Goal: Complete application form: Complete application form

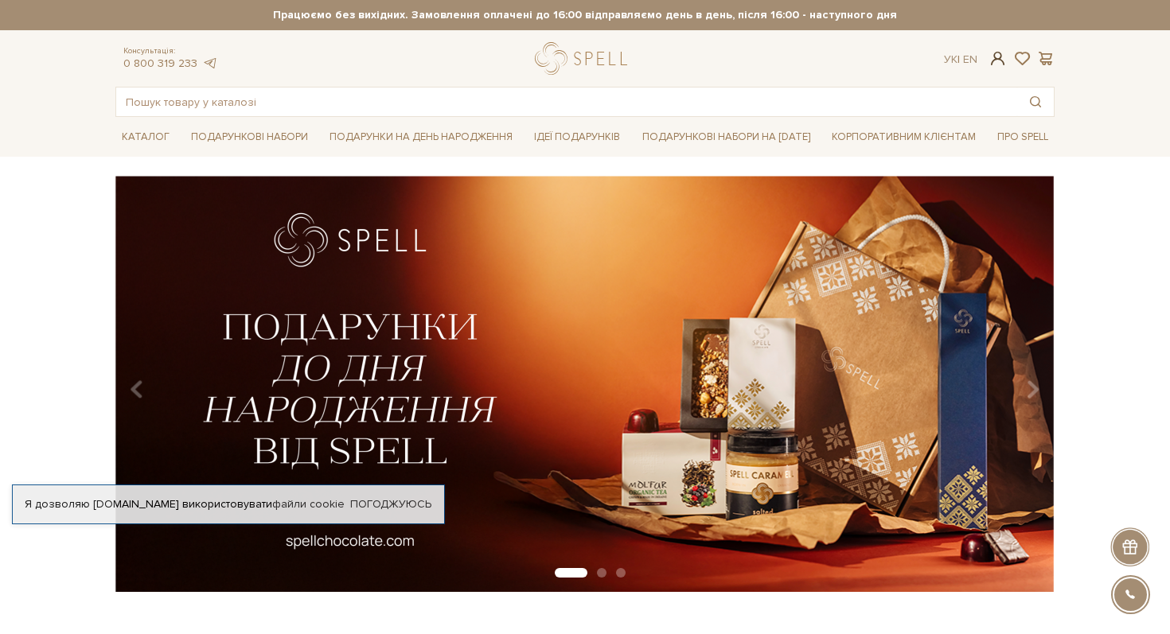
checkbox input "true"
click at [1001, 55] on span at bounding box center [997, 58] width 19 height 17
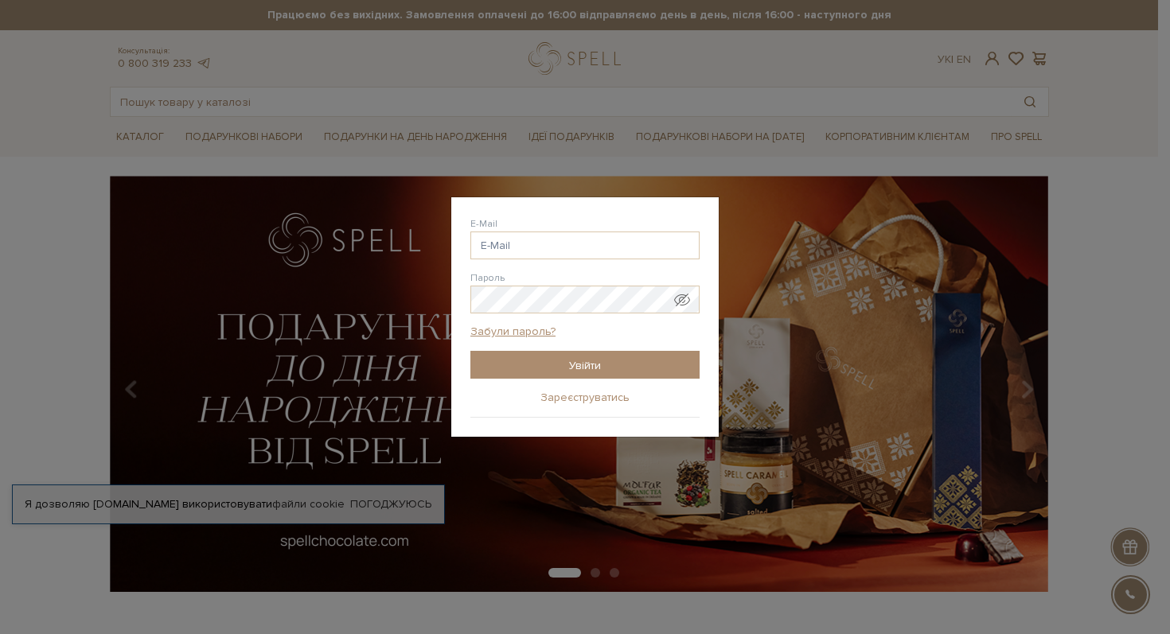
click at [568, 395] on link "Зареєструватись" at bounding box center [584, 398] width 89 height 14
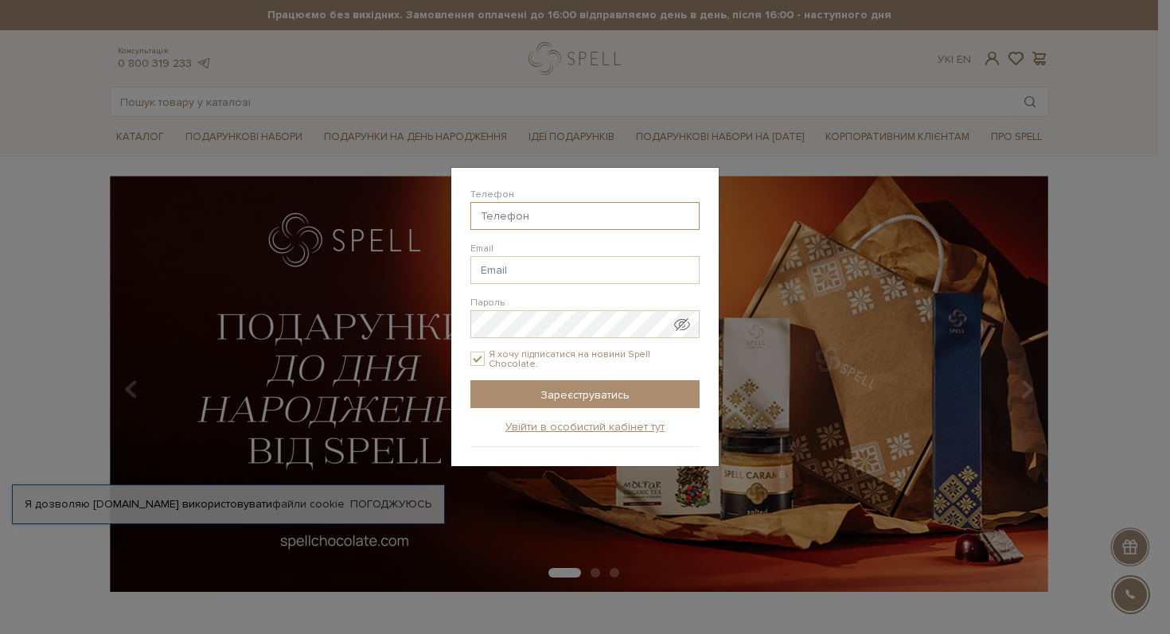
click at [511, 224] on input "Телефон" at bounding box center [584, 216] width 229 height 28
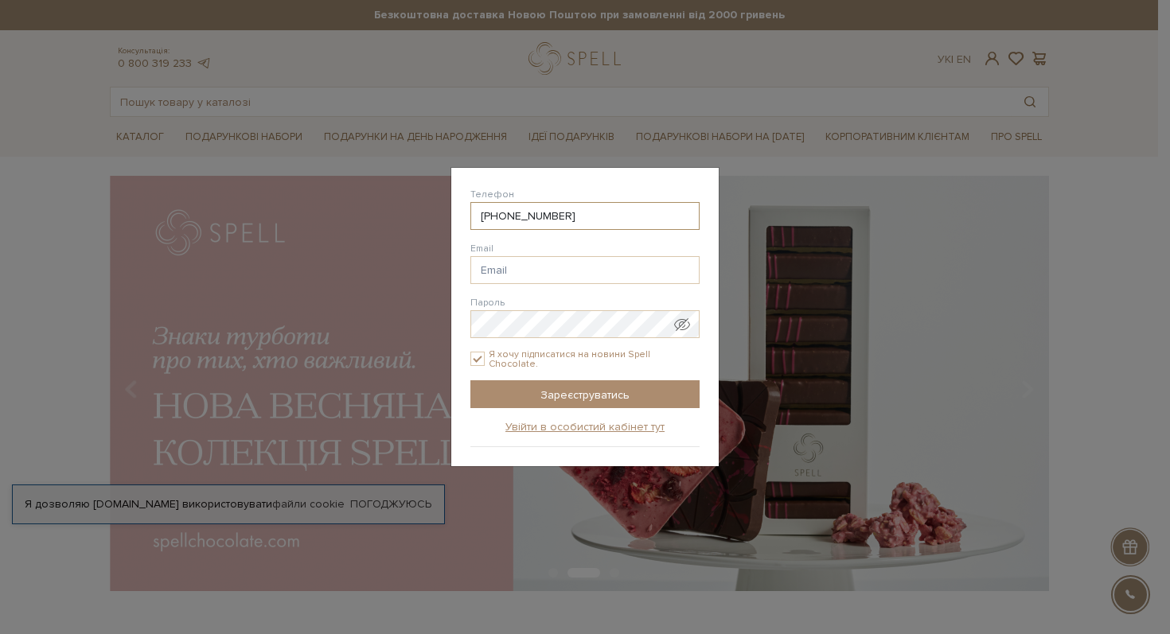
type input "[PHONE_NUMBER]"
click at [508, 263] on input "Email" at bounding box center [584, 270] width 229 height 28
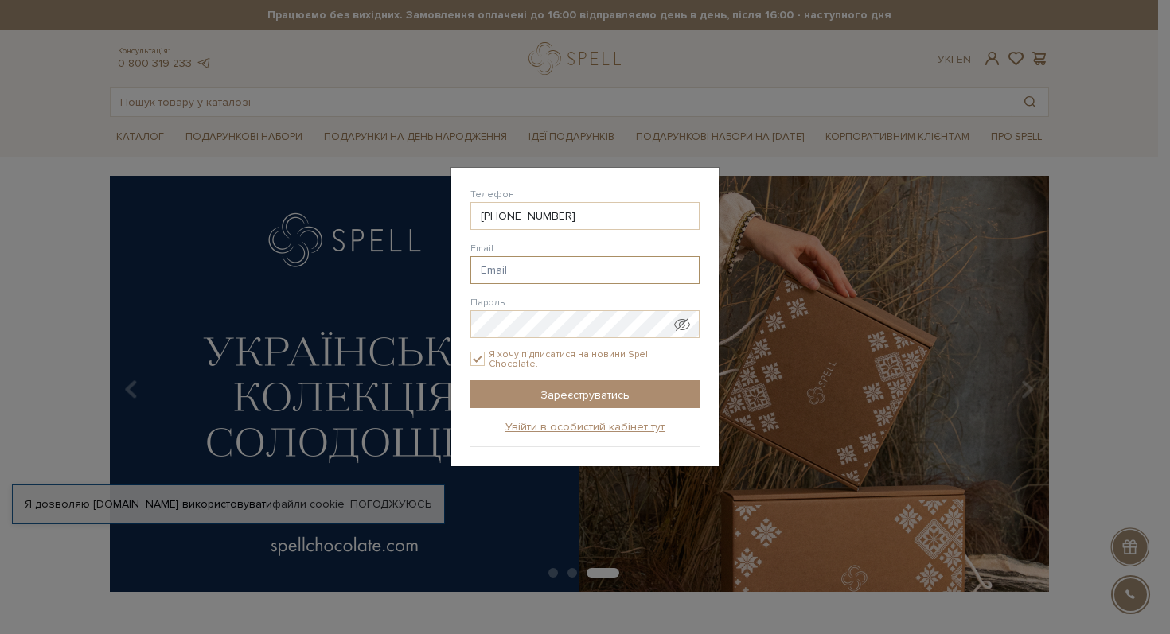
type input "[EMAIL_ADDRESS][DOMAIN_NAME]"
click at [577, 273] on input "[EMAIL_ADDRESS][DOMAIN_NAME]" at bounding box center [584, 270] width 229 height 28
click at [585, 275] on input "[EMAIL_ADDRESS][DOMAIN_NAME]" at bounding box center [584, 270] width 229 height 28
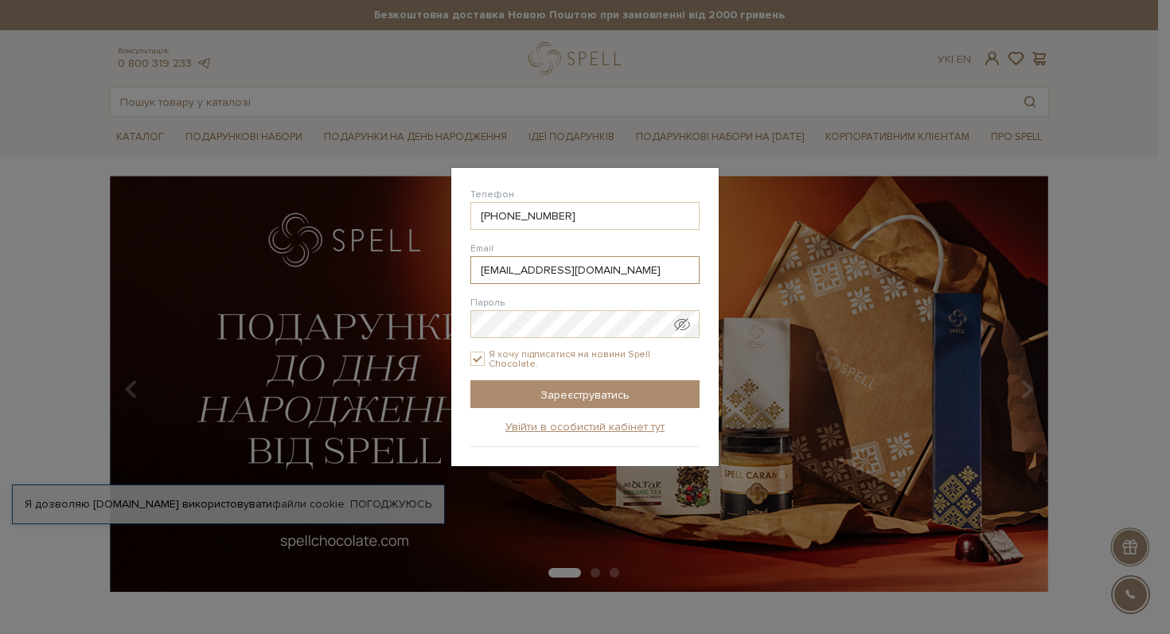
click at [559, 282] on input "[EMAIL_ADDRESS][DOMAIN_NAME]" at bounding box center [584, 270] width 229 height 28
click at [559, 279] on input "[EMAIL_ADDRESS][DOMAIN_NAME]" at bounding box center [584, 270] width 229 height 28
click at [558, 270] on input "[EMAIL_ADDRESS][DOMAIN_NAME]" at bounding box center [584, 270] width 229 height 28
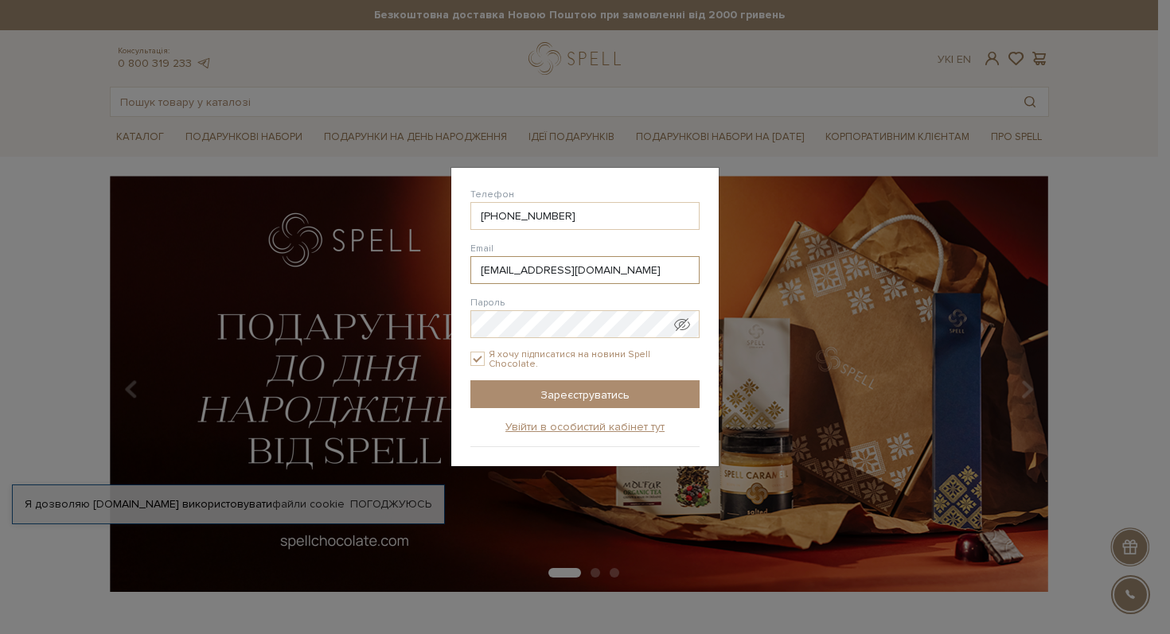
click at [558, 270] on input "[EMAIL_ADDRESS][DOMAIN_NAME]" at bounding box center [584, 270] width 229 height 28
paste input "[EMAIL_ADDRESS][DOMAIN_NAME]"
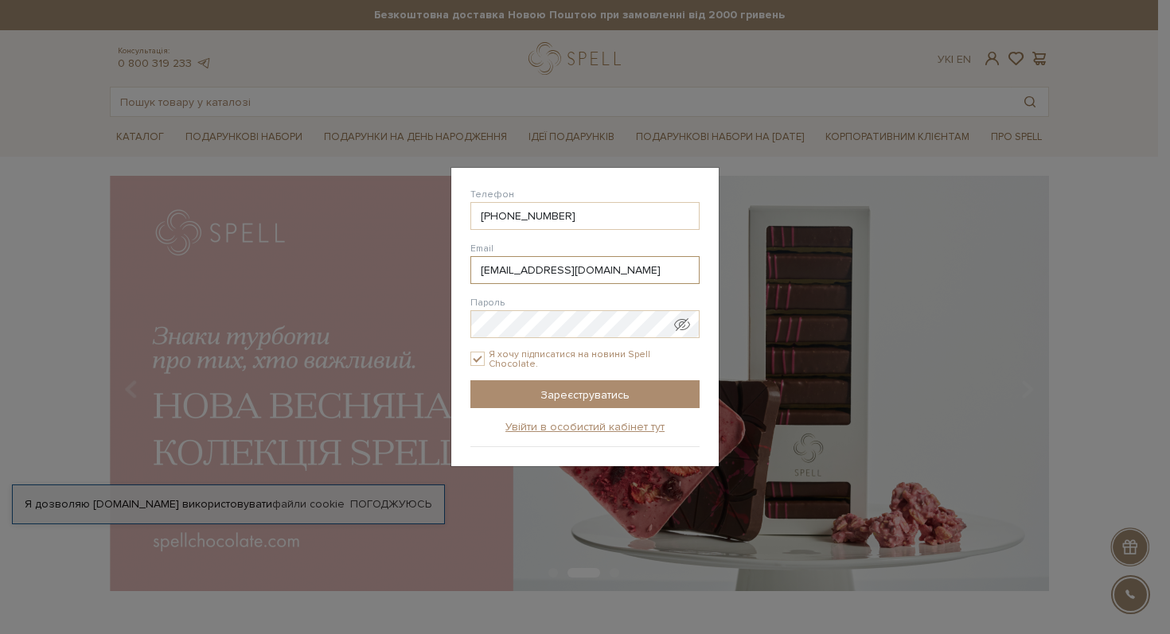
type input "[EMAIL_ADDRESS][DOMAIN_NAME]"
click at [682, 329] on span "Показати пароль у вигляді звичайного тексту. Попередження: це відобразить ваш п…" at bounding box center [682, 325] width 16 height 16
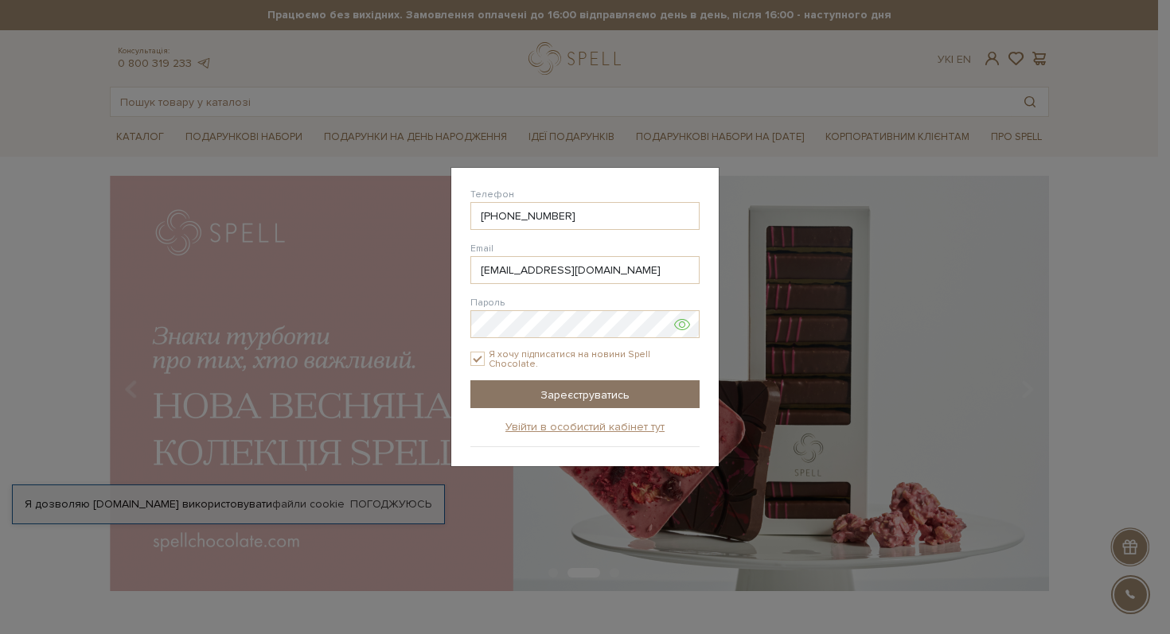
click at [572, 393] on input "Зареєструватись" at bounding box center [584, 394] width 229 height 28
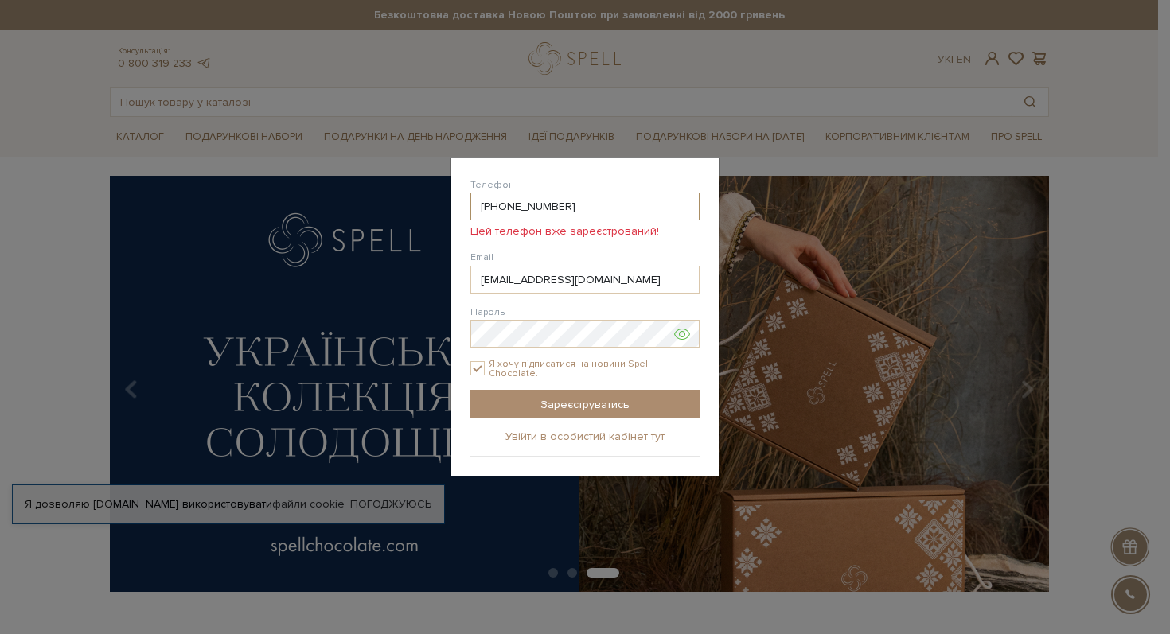
drag, startPoint x: 602, startPoint y: 211, endPoint x: 507, endPoint y: 212, distance: 95.5
click at [507, 212] on input "[PHONE_NUMBER]" at bounding box center [584, 207] width 229 height 28
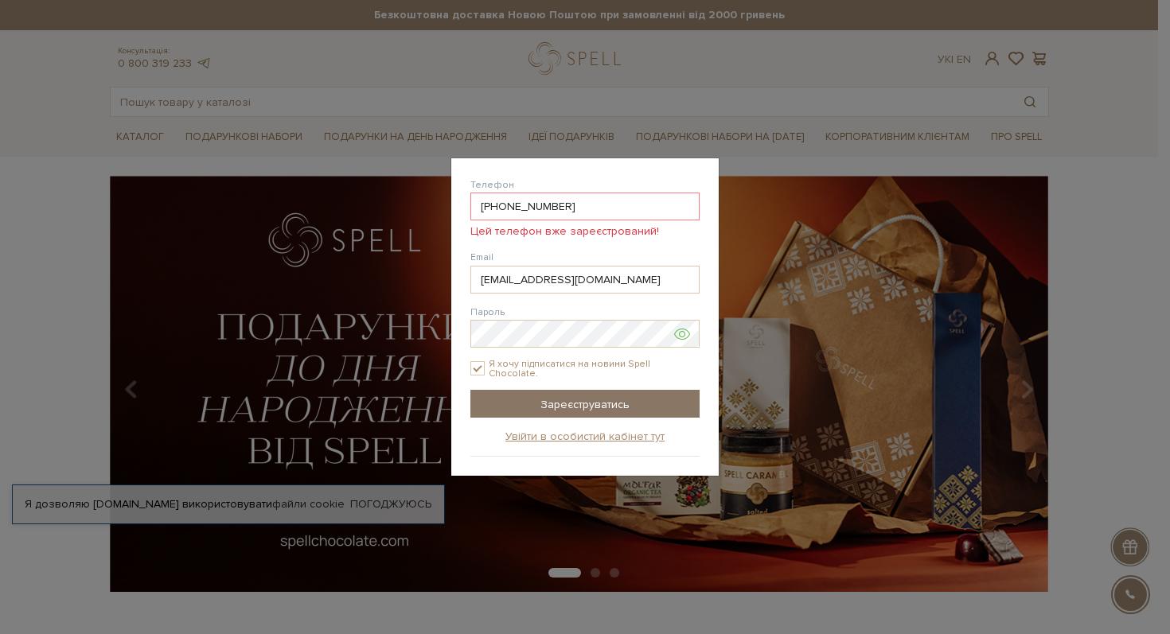
click at [559, 407] on input "Зареєструватись" at bounding box center [584, 404] width 229 height 28
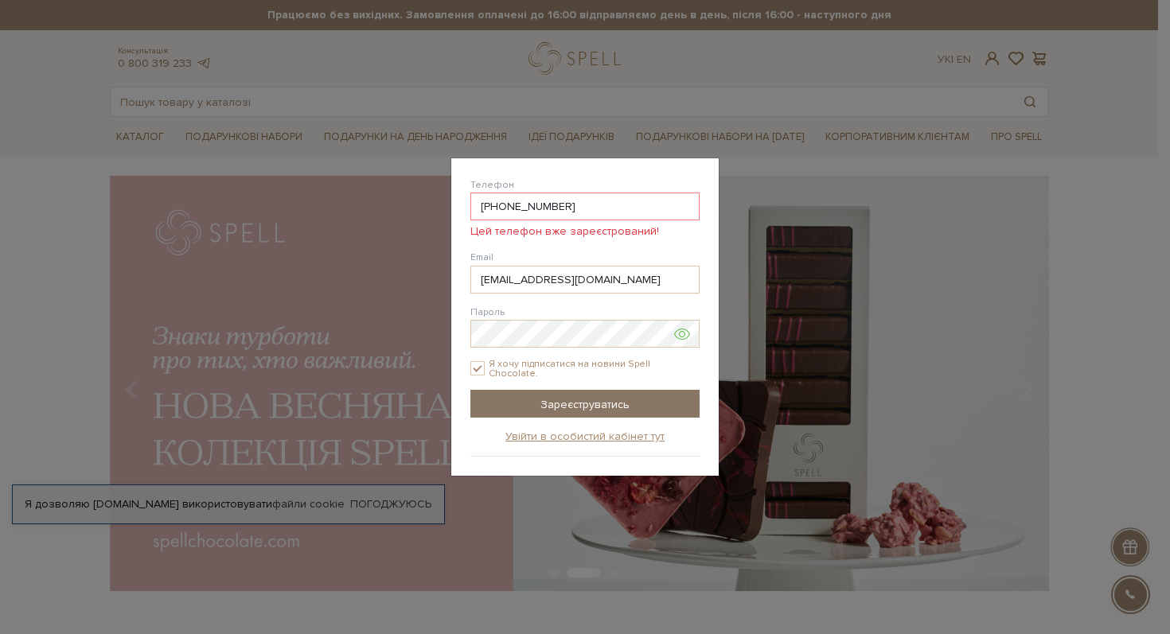
click at [552, 411] on input "Зареєструватись" at bounding box center [584, 404] width 229 height 28
click at [540, 405] on input "Зареєструватись" at bounding box center [584, 404] width 229 height 28
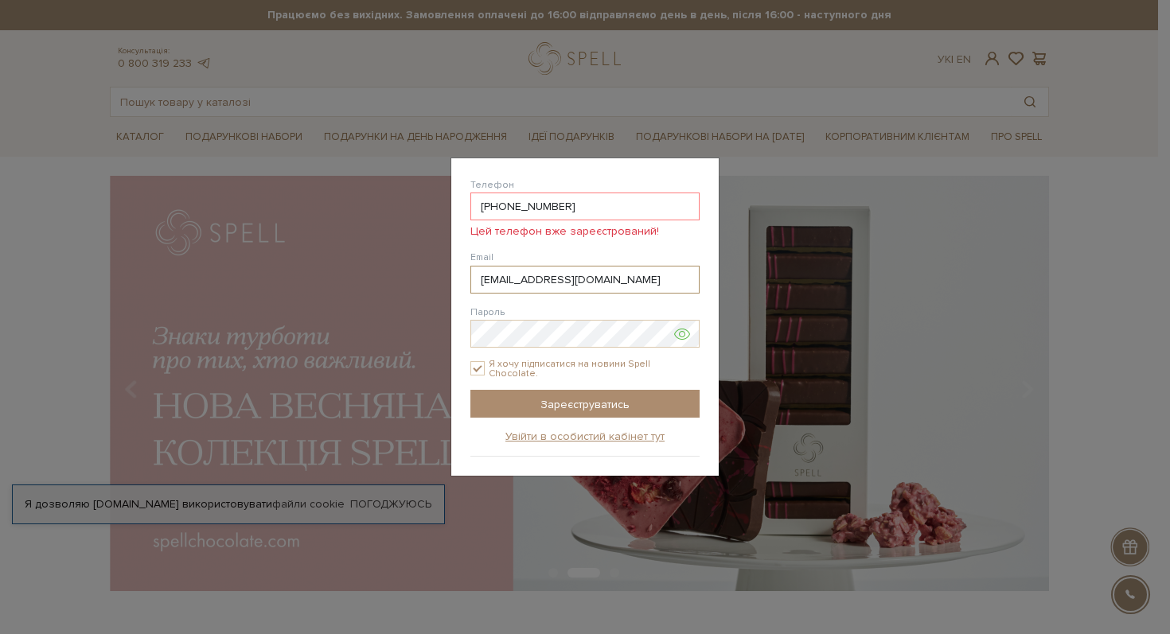
click at [552, 279] on input "[EMAIL_ADDRESS][DOMAIN_NAME]" at bounding box center [584, 280] width 229 height 28
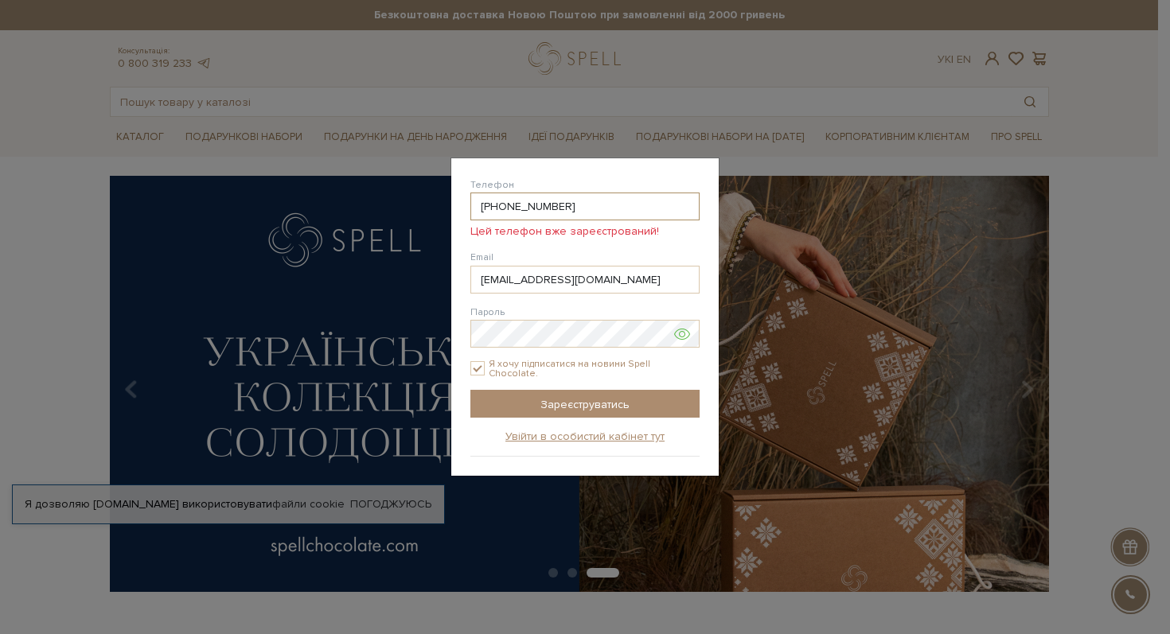
click at [578, 215] on input "[PHONE_NUMBER]" at bounding box center [584, 207] width 229 height 28
drag, startPoint x: 578, startPoint y: 215, endPoint x: 507, endPoint y: 212, distance: 70.9
click at [507, 212] on input "[PHONE_NUMBER]" at bounding box center [584, 207] width 229 height 28
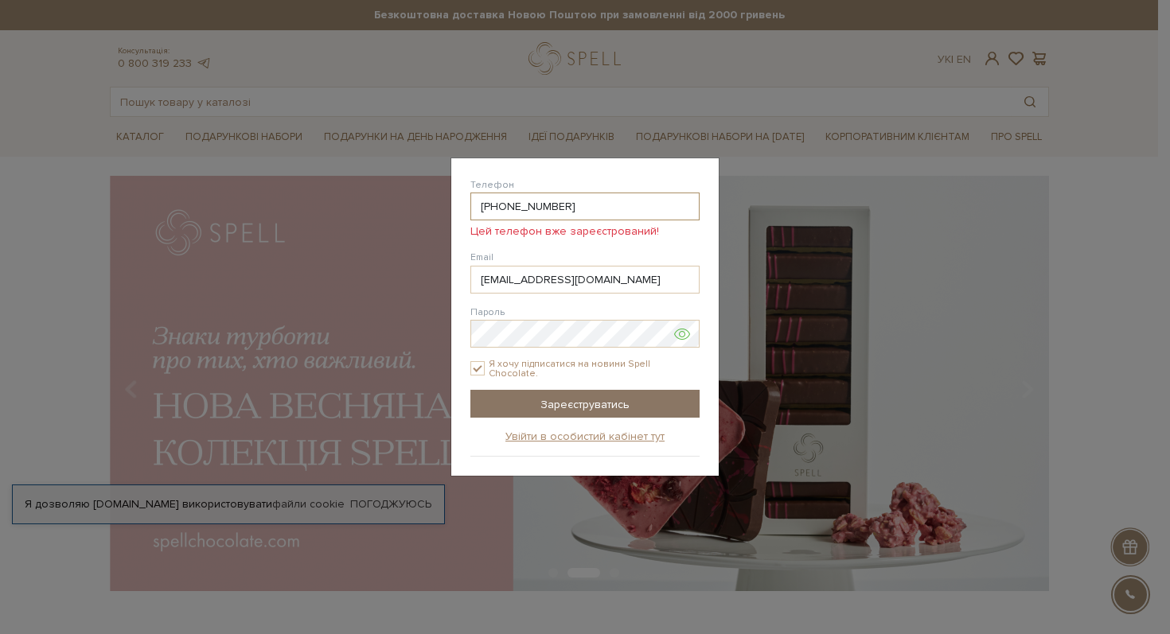
type input "[PHONE_NUMBER]"
click at [567, 402] on input "Зареєструватись" at bounding box center [584, 404] width 229 height 28
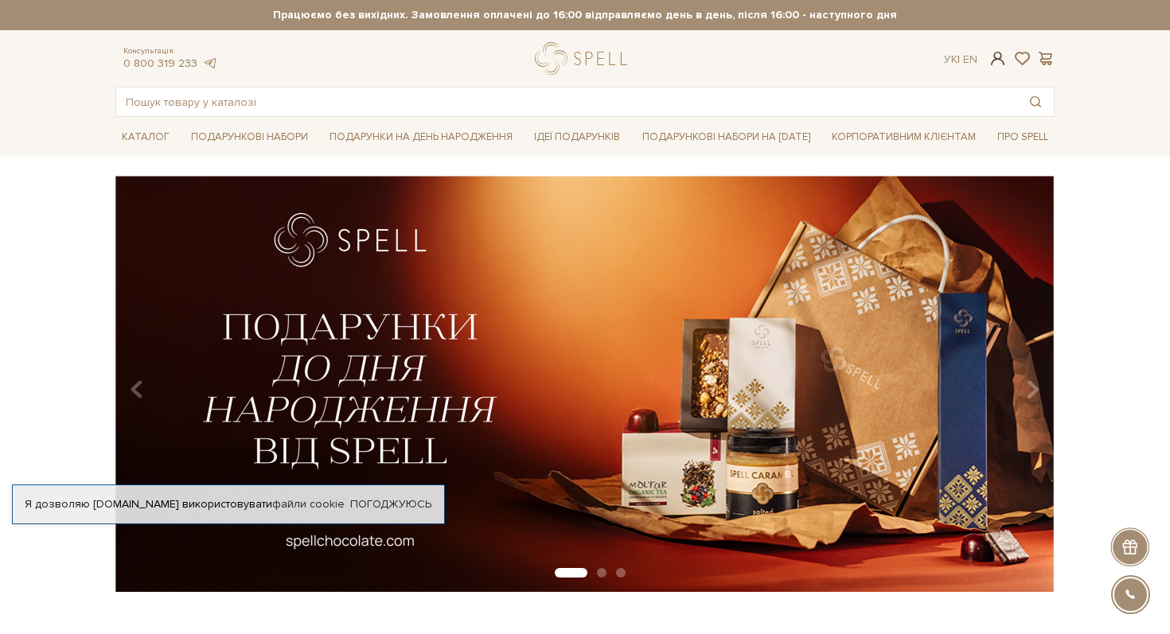
click at [998, 56] on span at bounding box center [997, 58] width 19 height 17
